Goal: Transaction & Acquisition: Subscribe to service/newsletter

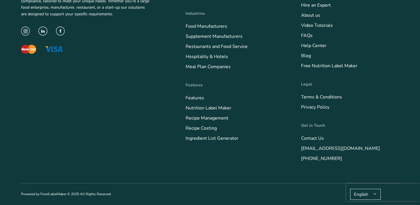
scroll to position [2199, 0]
click at [332, 69] on link "Free Nutrition Label Maker" at bounding box center [329, 66] width 56 height 6
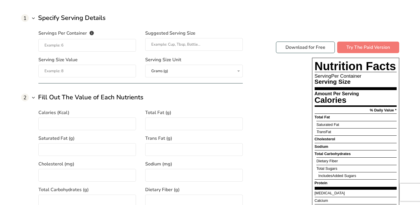
scroll to position [509, 0]
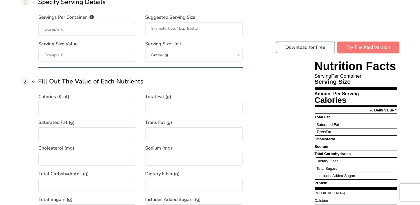
click at [348, 49] on link "Try The Paid Version" at bounding box center [368, 48] width 62 height 12
